Goal: Task Accomplishment & Management: Manage account settings

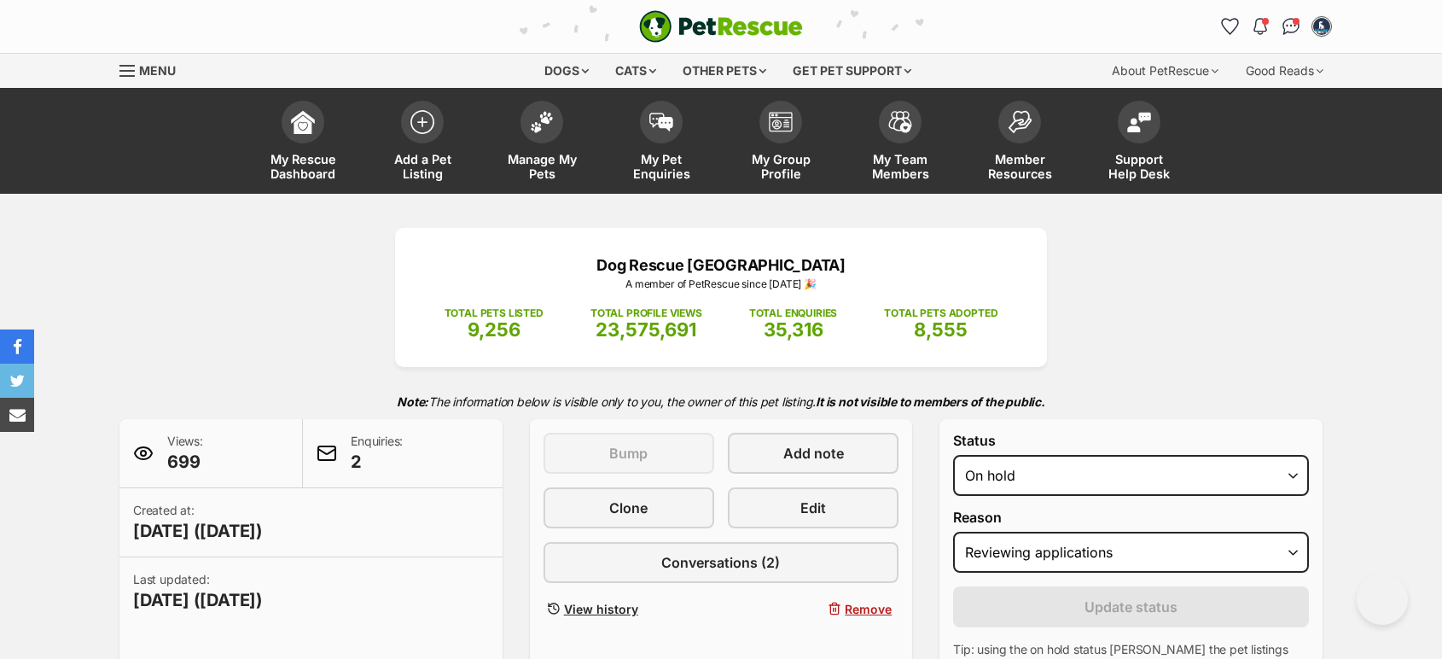
select select "on_hold"
select select "reviewing_applications"
click at [526, 135] on link "Manage My Pets" at bounding box center [541, 143] width 119 height 102
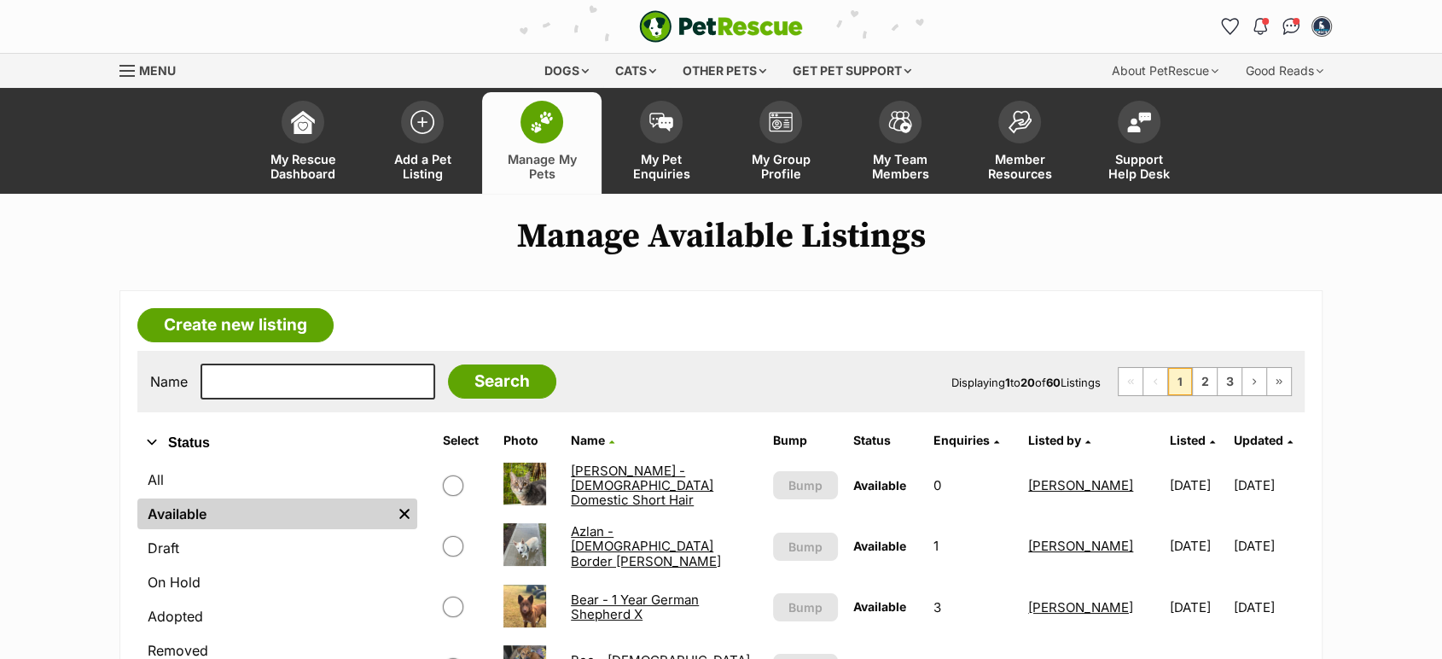
click at [317, 407] on div "Name Search Displaying 1 to 20 of 60 Listings First Page Previous Page 1 2 3 Ne…" at bounding box center [720, 381] width 1167 height 61
click at [314, 393] on input "text" at bounding box center [317, 381] width 235 height 36
type input "winni"
click at [448, 364] on input "Search" at bounding box center [502, 381] width 108 height 34
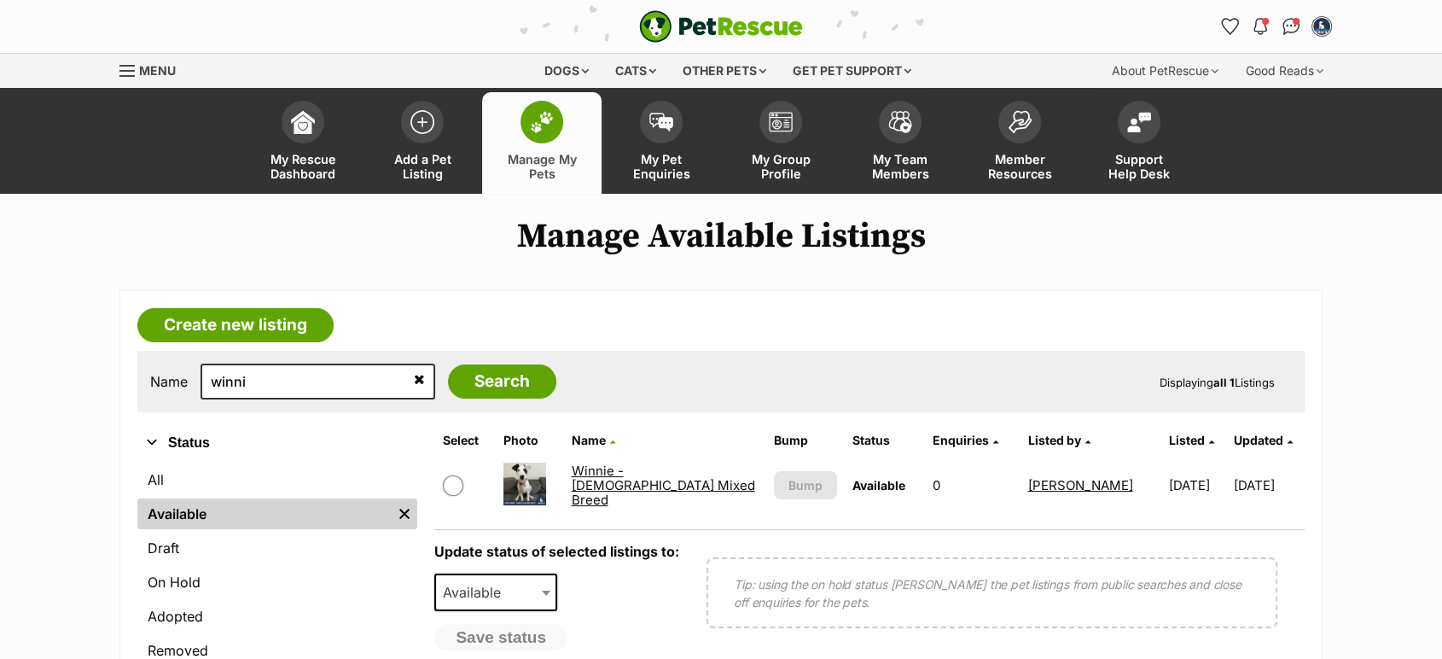
click at [676, 470] on link "Winnie - [DEMOGRAPHIC_DATA] Mixed Breed" at bounding box center [662, 485] width 183 height 46
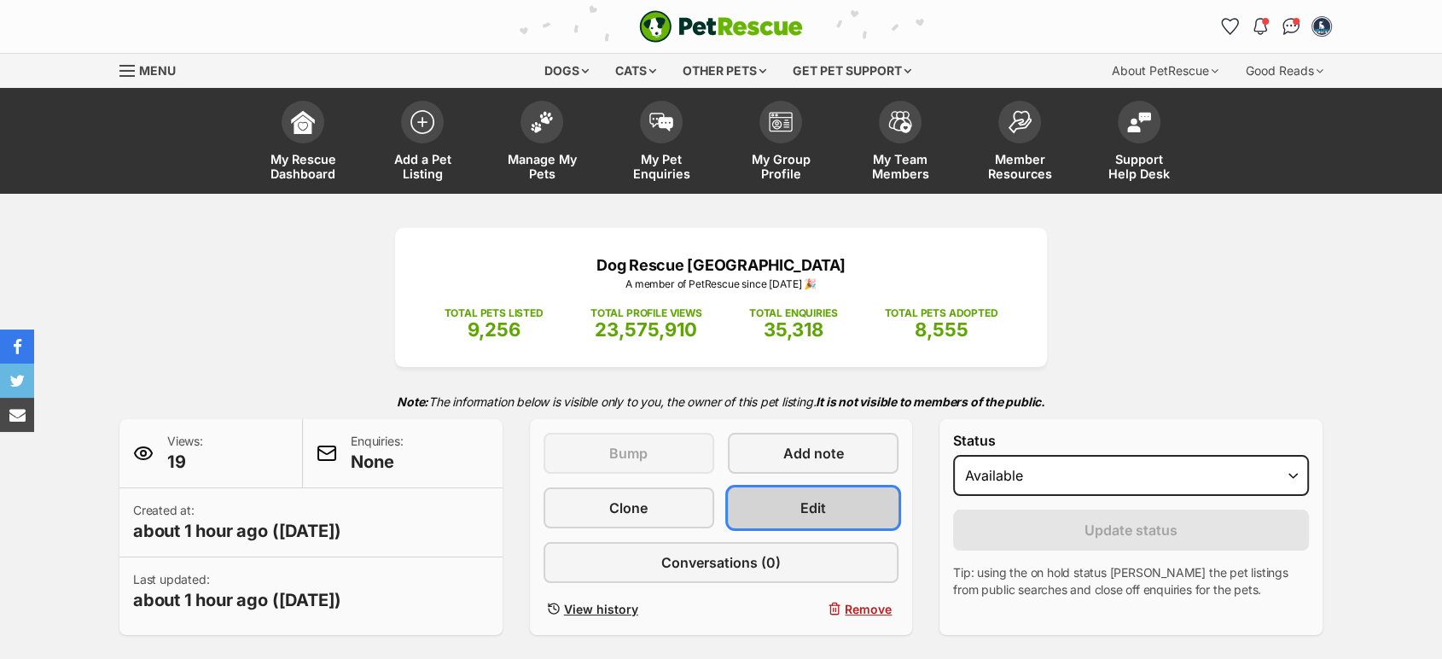
click at [851, 520] on link "Edit" at bounding box center [813, 507] width 171 height 41
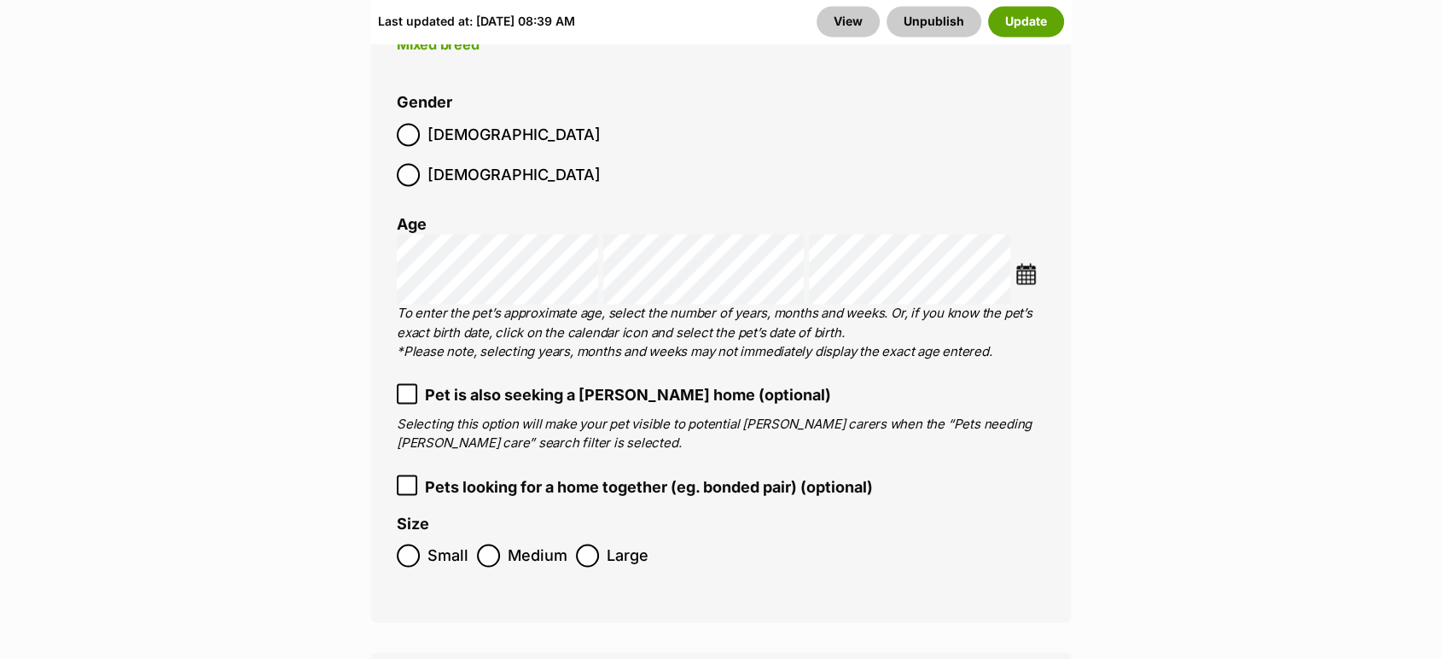
scroll to position [2938, 0]
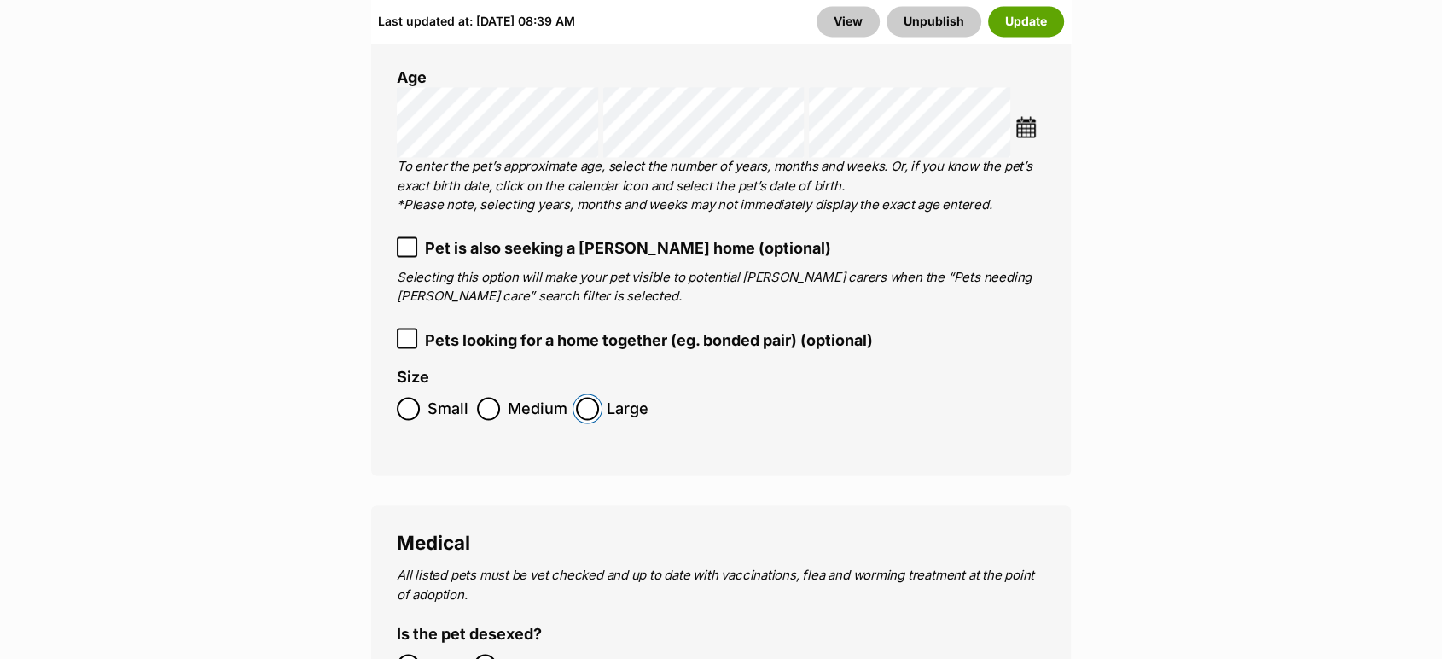
click at [596, 388] on ol "Small Medium Large" at bounding box center [721, 408] width 648 height 40
click at [586, 388] on ol "Small Medium Large" at bounding box center [721, 408] width 648 height 40
click at [1007, 20] on button "Update" at bounding box center [1026, 21] width 76 height 31
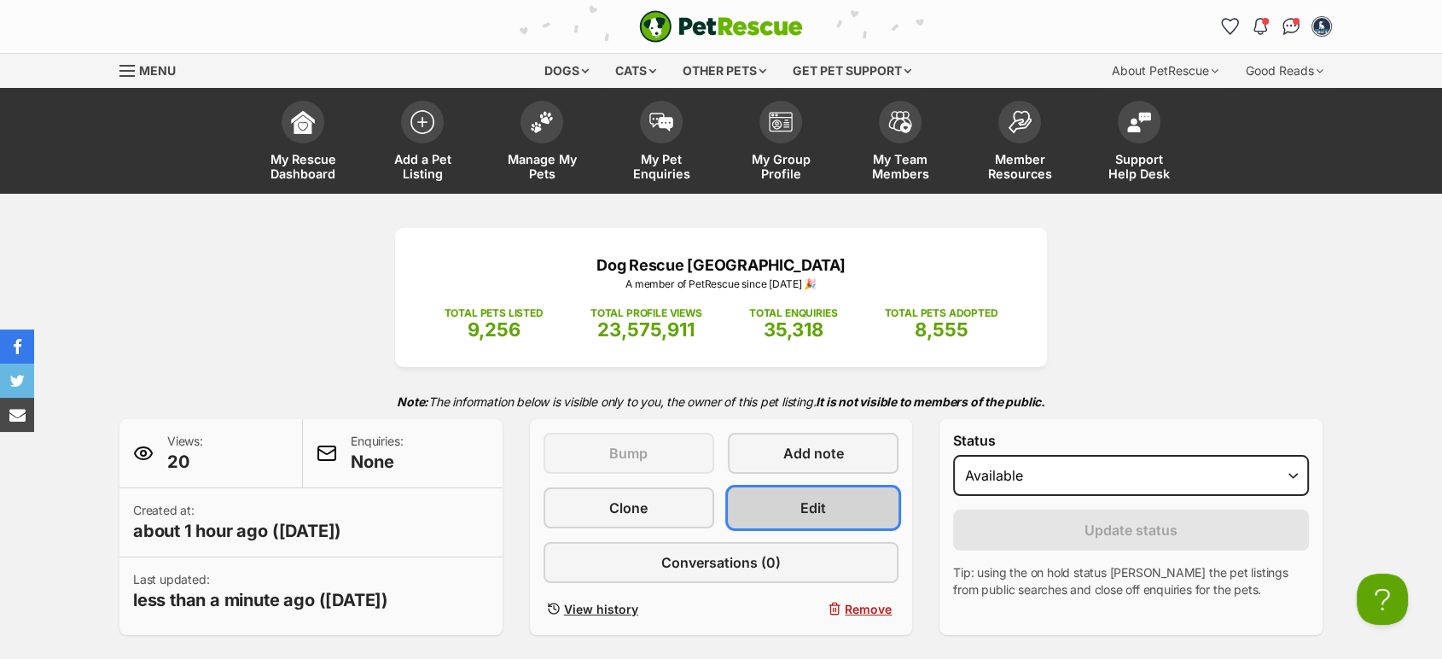
click at [801, 496] on link "Edit" at bounding box center [813, 507] width 171 height 41
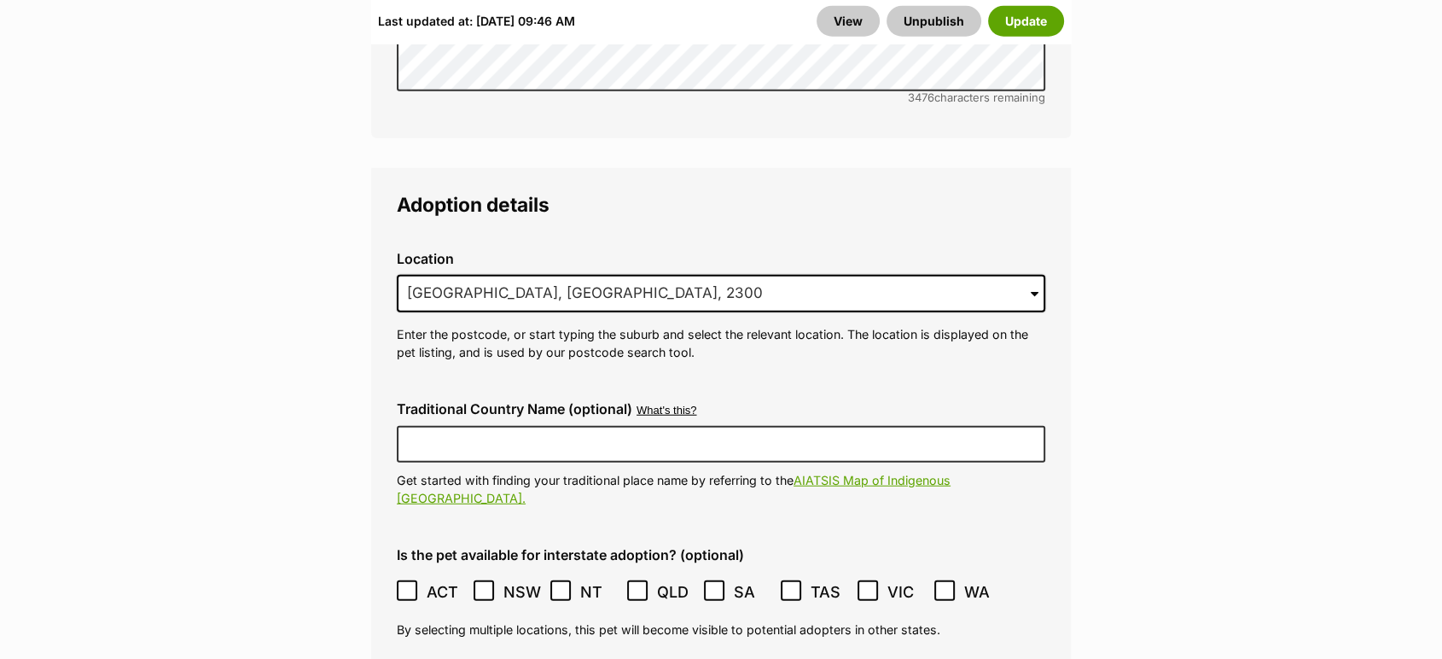
scroll to position [4573, 0]
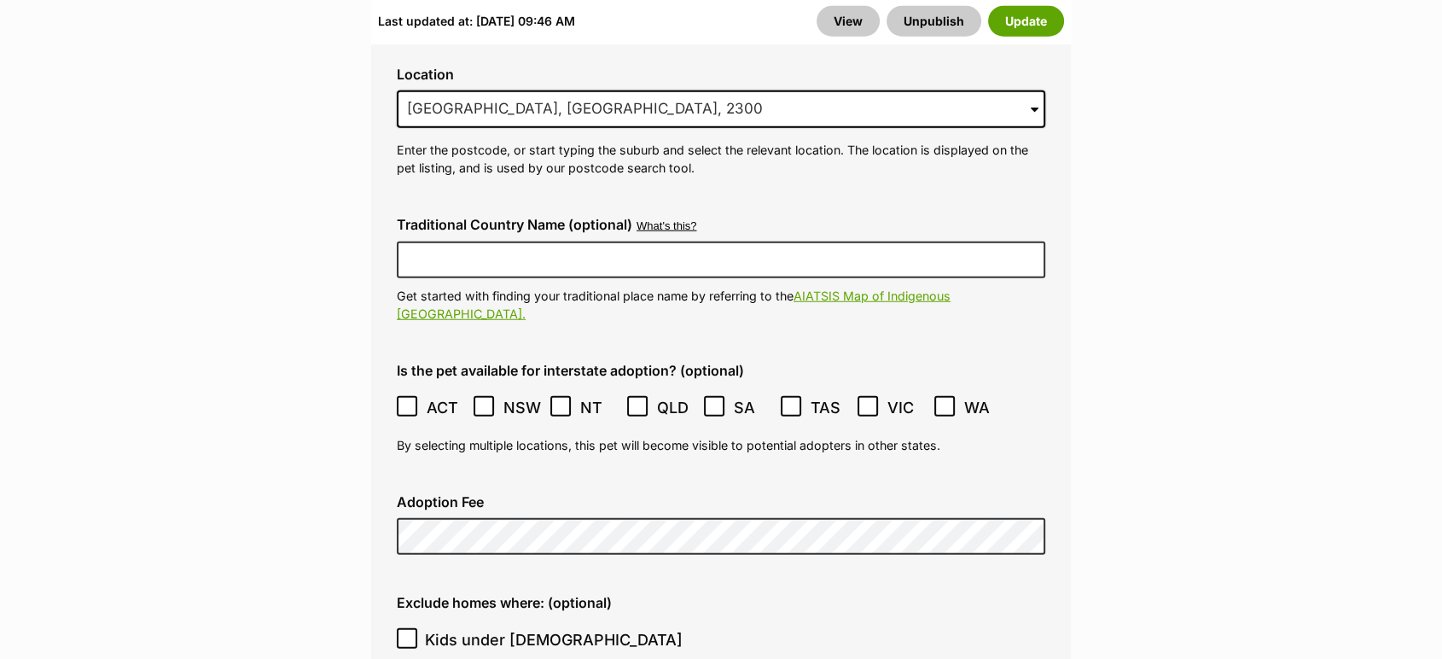
drag, startPoint x: 409, startPoint y: 548, endPoint x: 735, endPoint y: 259, distance: 435.8
click at [409, 632] on icon at bounding box center [407, 638] width 12 height 12
click at [409, 628] on input "Kids under 5 years old" at bounding box center [407, 638] width 20 height 20
checkbox input "true"
click at [1017, 20] on button "Update" at bounding box center [1026, 21] width 76 height 31
